Goal: Task Accomplishment & Management: Use online tool/utility

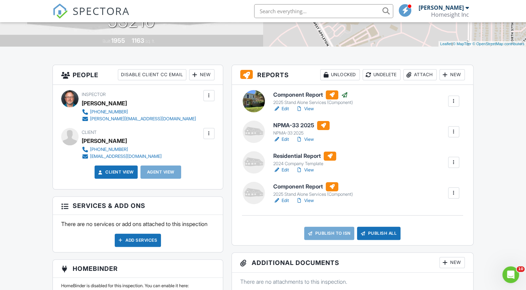
click at [285, 140] on link "Edit" at bounding box center [281, 139] width 16 height 7
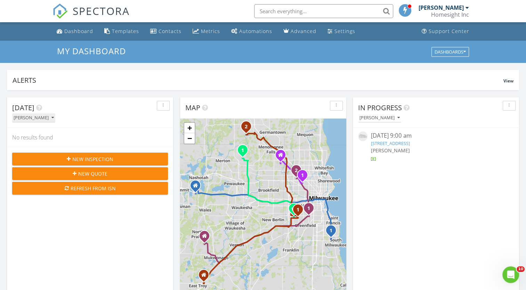
click at [38, 114] on button "[PERSON_NAME]" at bounding box center [33, 117] width 43 height 9
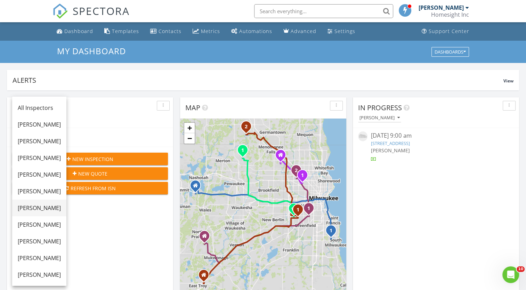
click at [27, 205] on div "[PERSON_NAME]" at bounding box center [39, 208] width 43 height 8
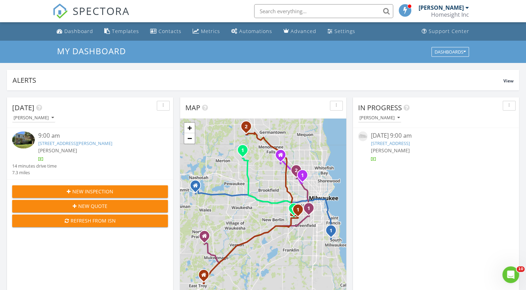
click at [65, 141] on link "6321 W Keefe Parkway, Milwaukee, WI 53216" at bounding box center [75, 143] width 74 height 6
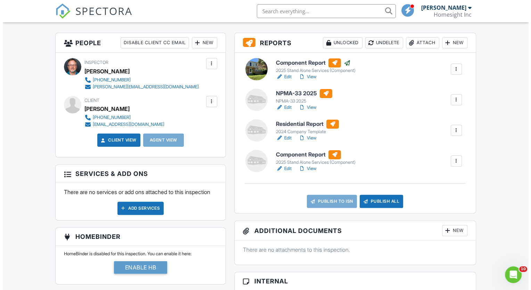
scroll to position [208, 0]
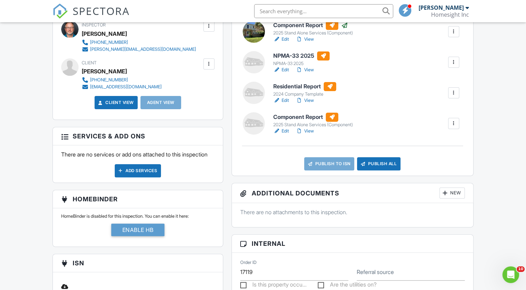
click at [448, 196] on div "New" at bounding box center [451, 192] width 25 height 11
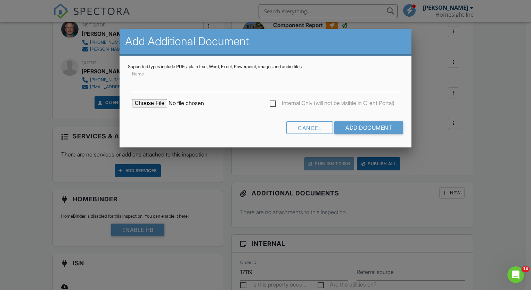
click at [159, 105] on input "file" at bounding box center [191, 103] width 118 height 8
type input "C:\fakepath\6321_W_Keefe_Parkway___NPMA_33_2025.pdf"
click at [178, 85] on input "Name" at bounding box center [265, 83] width 267 height 17
type input "WDI Report"
click at [359, 126] on input "Add Document" at bounding box center [368, 127] width 69 height 13
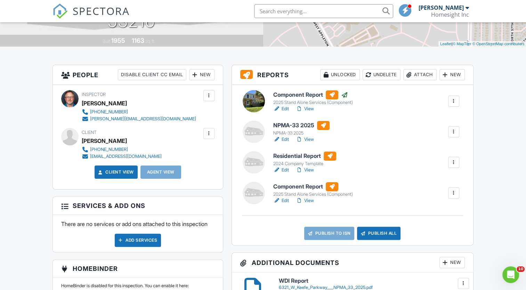
click at [287, 170] on link "Edit" at bounding box center [281, 169] width 16 height 7
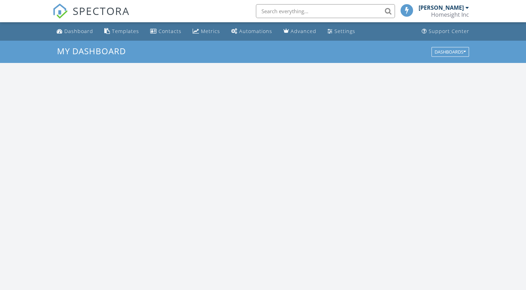
scroll to position [643, 536]
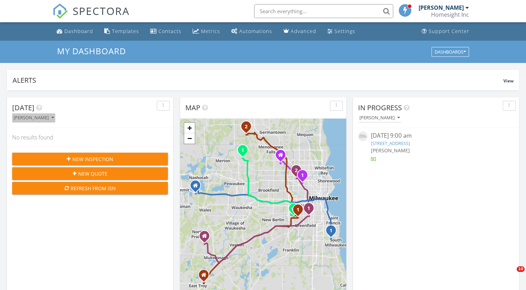
click at [39, 116] on div "[PERSON_NAME]" at bounding box center [34, 117] width 40 height 5
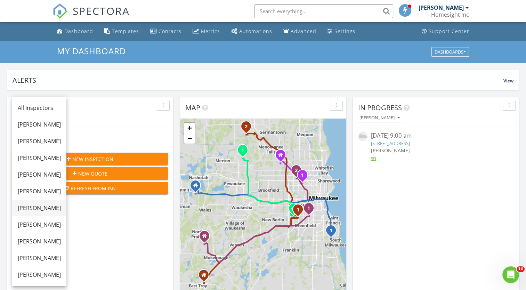
click at [31, 204] on div "[PERSON_NAME]" at bounding box center [39, 208] width 43 height 8
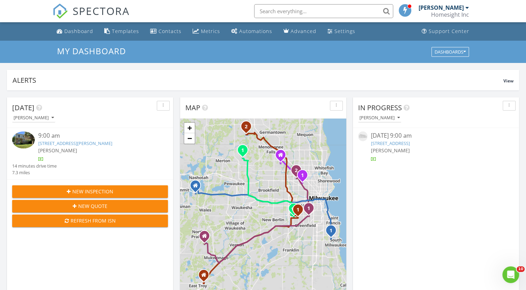
click at [68, 142] on link "6321 W Keefe Parkway, Milwaukee, WI 53216" at bounding box center [75, 143] width 74 height 6
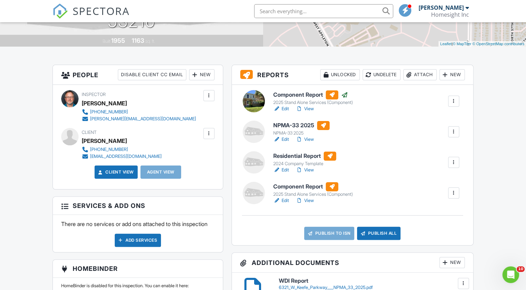
click at [286, 199] on link "Edit" at bounding box center [281, 200] width 16 height 7
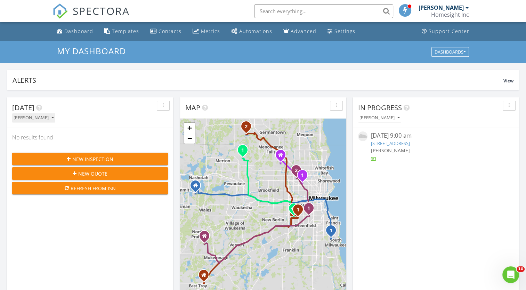
click at [32, 120] on div "[PERSON_NAME]" at bounding box center [34, 117] width 40 height 5
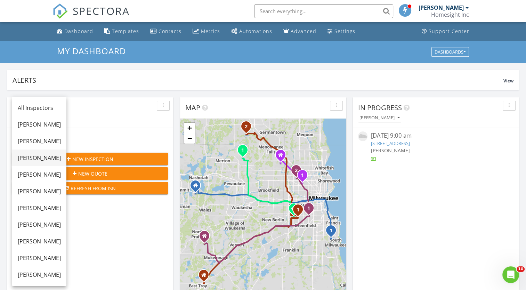
click at [36, 160] on div "[PERSON_NAME]" at bounding box center [39, 158] width 43 height 8
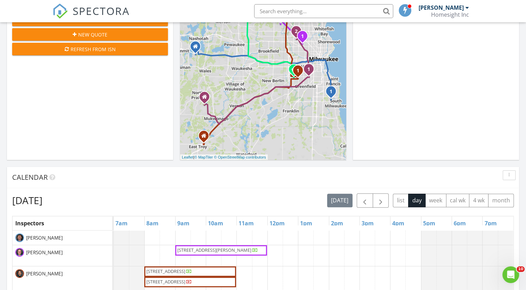
scroll to position [208, 0]
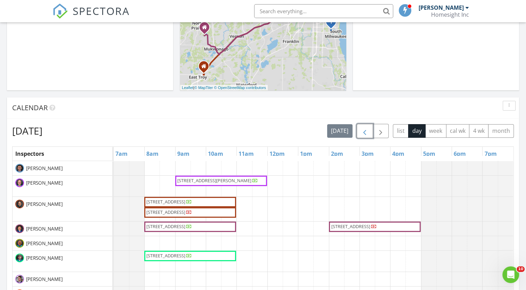
click at [366, 129] on span "button" at bounding box center [364, 131] width 8 height 8
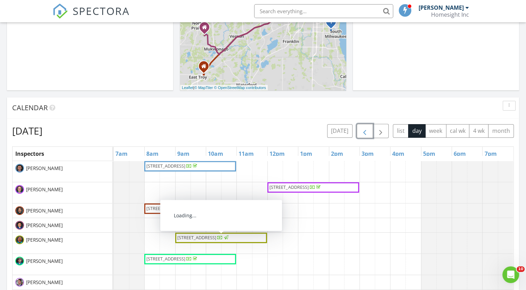
click at [216, 236] on span "4213 North 17th Street, Milwaukee 53209" at bounding box center [196, 237] width 39 height 6
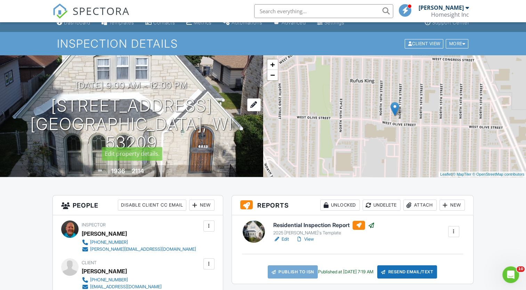
scroll to position [104, 0]
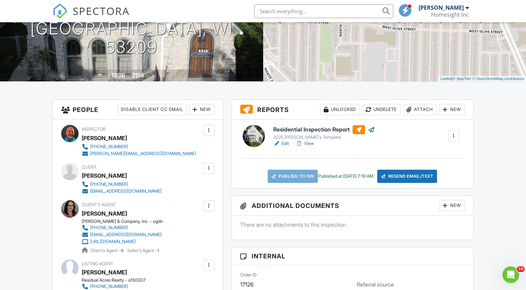
click at [307, 143] on link "View" at bounding box center [305, 143] width 18 height 7
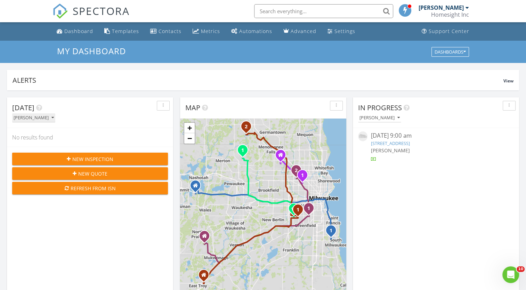
click at [46, 118] on div "[PERSON_NAME]" at bounding box center [34, 117] width 40 height 5
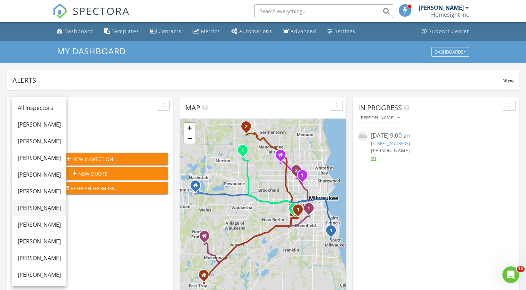
click at [38, 208] on div "[PERSON_NAME]" at bounding box center [39, 208] width 43 height 8
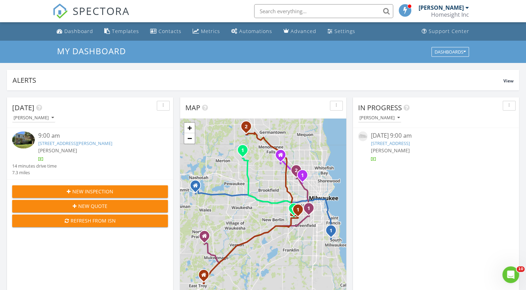
click at [64, 147] on div "[PERSON_NAME]" at bounding box center [96, 150] width 117 height 7
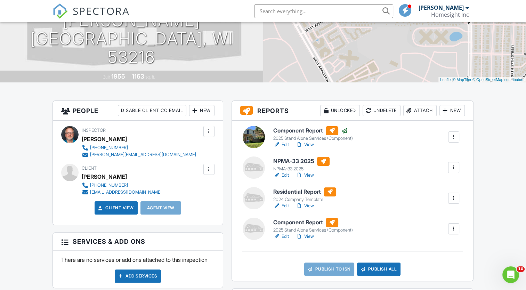
scroll to position [104, 0]
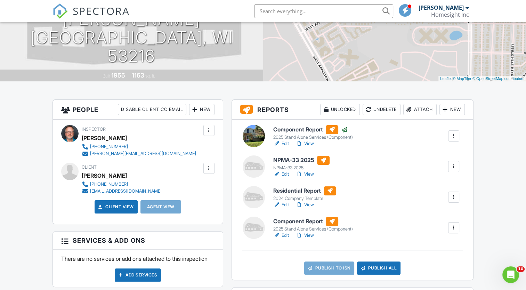
click at [287, 204] on link "Edit" at bounding box center [281, 204] width 16 height 7
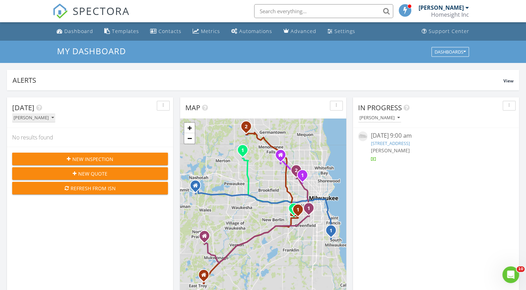
click at [44, 119] on div "[PERSON_NAME]" at bounding box center [34, 117] width 40 height 5
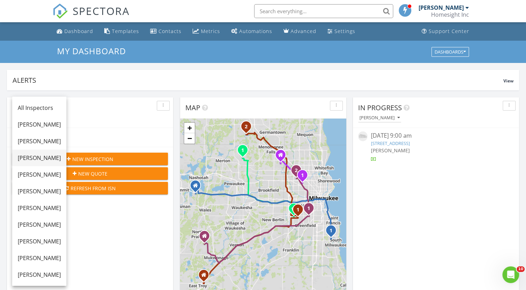
click at [38, 157] on div "Bob Stemo" at bounding box center [39, 158] width 43 height 8
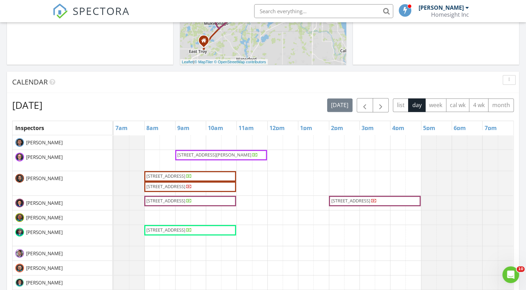
scroll to position [243, 0]
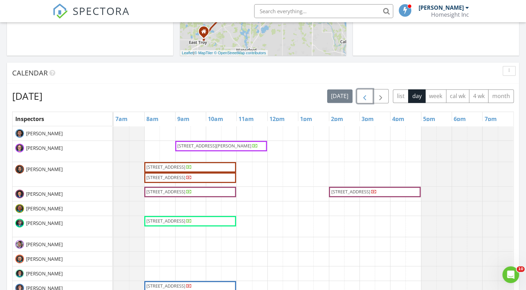
click at [361, 96] on span "button" at bounding box center [364, 96] width 8 height 8
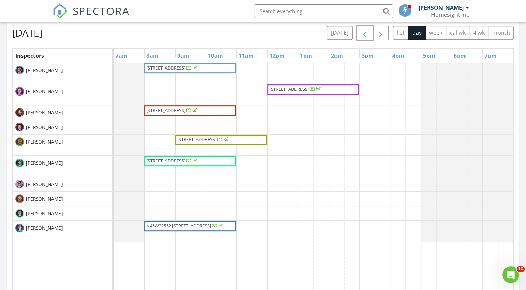
scroll to position [313, 0]
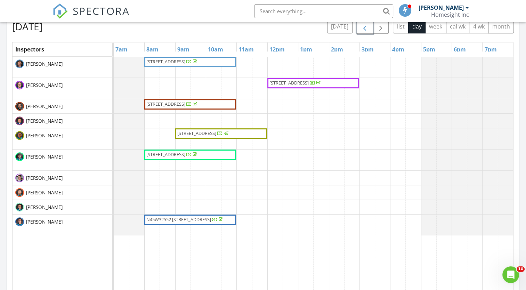
click at [207, 137] on span "4213 North 17th Street, Milwaukee 53209" at bounding box center [202, 133] width 53 height 7
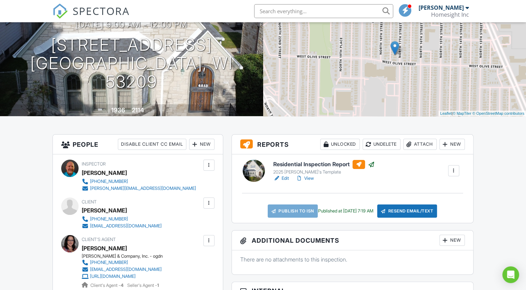
click at [312, 177] on link "View" at bounding box center [305, 178] width 18 height 7
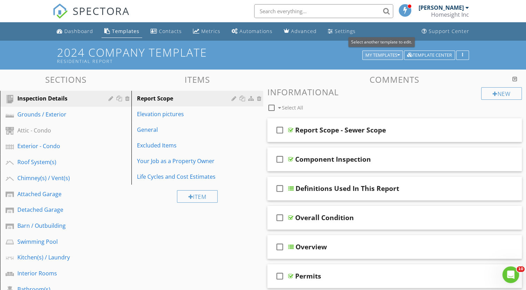
click at [379, 54] on div "My Templates" at bounding box center [382, 55] width 34 height 5
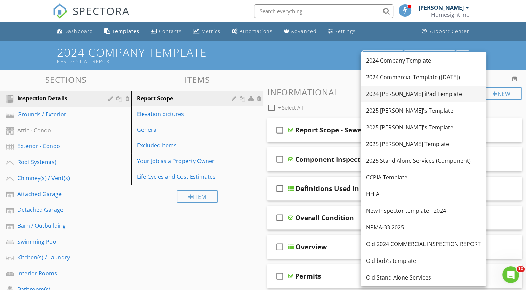
click at [386, 95] on div "2024 [PERSON_NAME] iPad Template" at bounding box center [423, 94] width 115 height 8
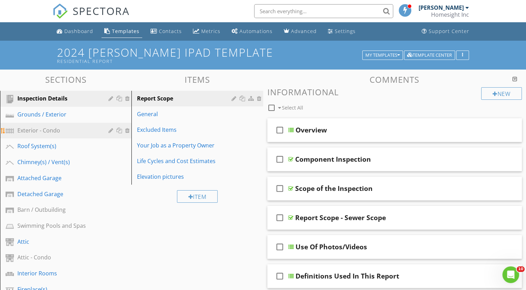
click at [53, 131] on div "Exterior - Condo" at bounding box center [57, 130] width 81 height 8
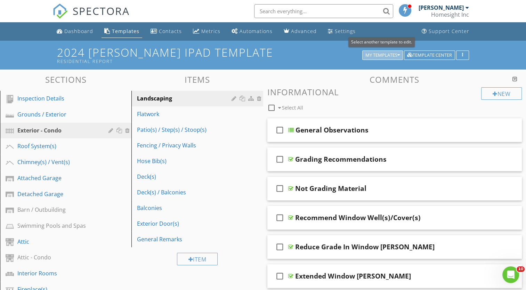
click at [382, 55] on div "My Templates" at bounding box center [382, 55] width 34 height 5
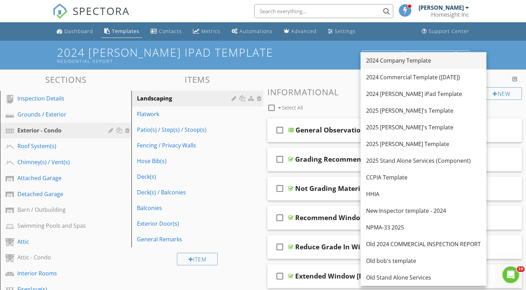
click at [386, 62] on div "2024 Company Template" at bounding box center [423, 60] width 115 height 8
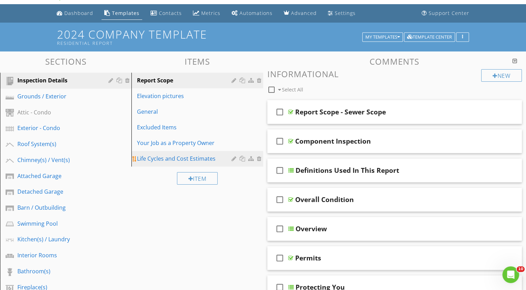
scroll to position [35, 0]
